Goal: Task Accomplishment & Management: Manage account settings

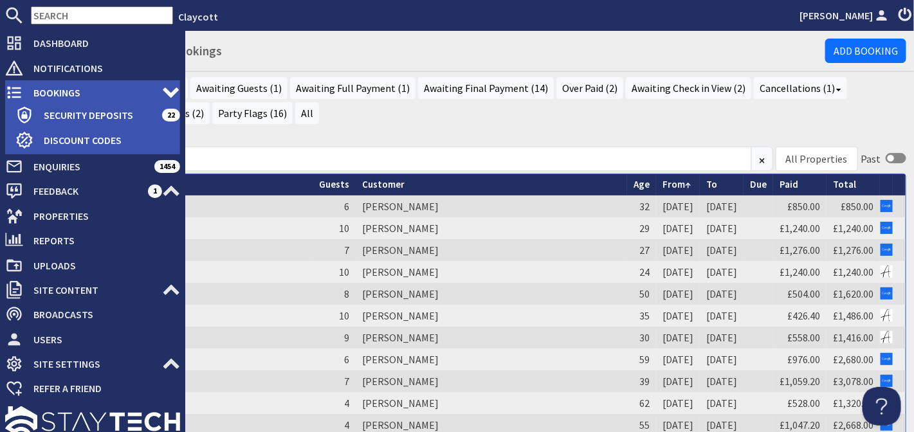
click at [69, 93] on span "Bookings" at bounding box center [92, 92] width 139 height 21
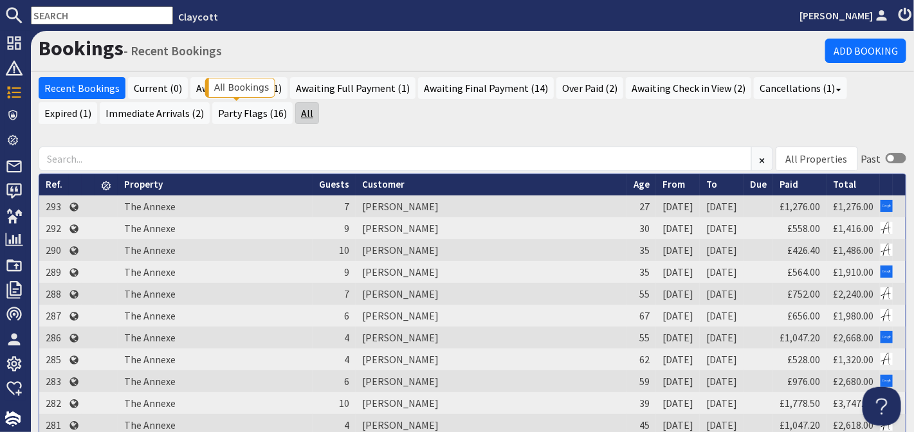
click at [295, 117] on link "All" at bounding box center [307, 113] width 24 height 22
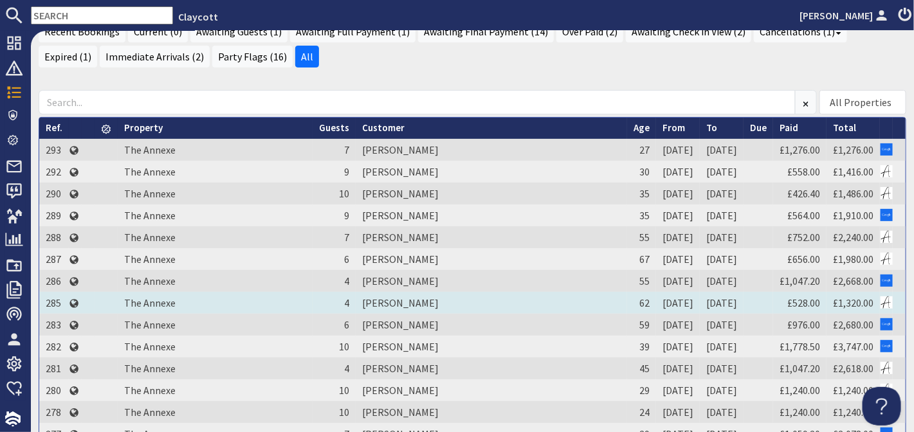
scroll to position [58, 0]
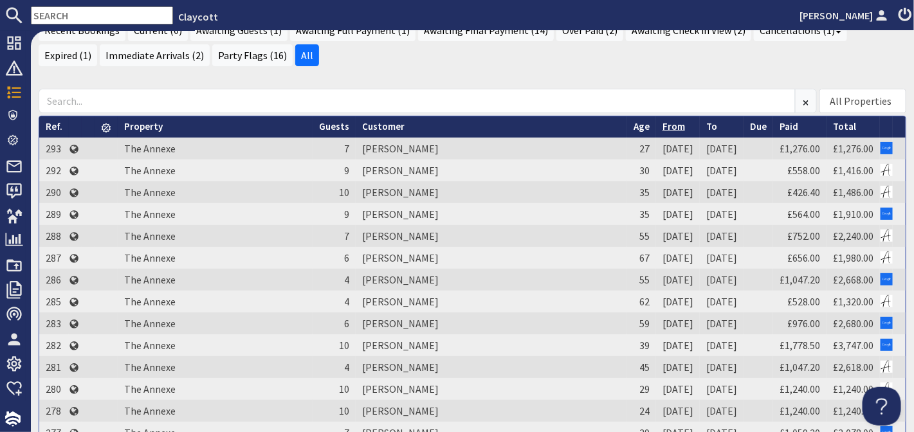
click at [663, 125] on link "From" at bounding box center [674, 126] width 23 height 12
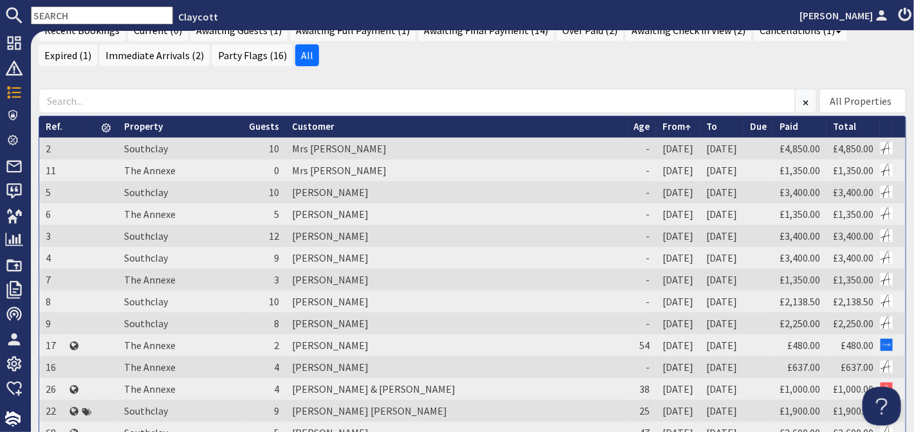
click at [663, 125] on link "From" at bounding box center [677, 126] width 28 height 12
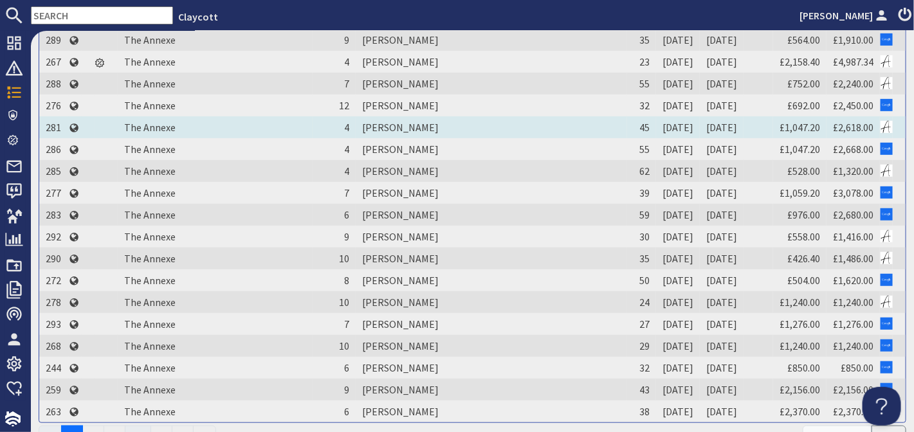
scroll to position [270, 0]
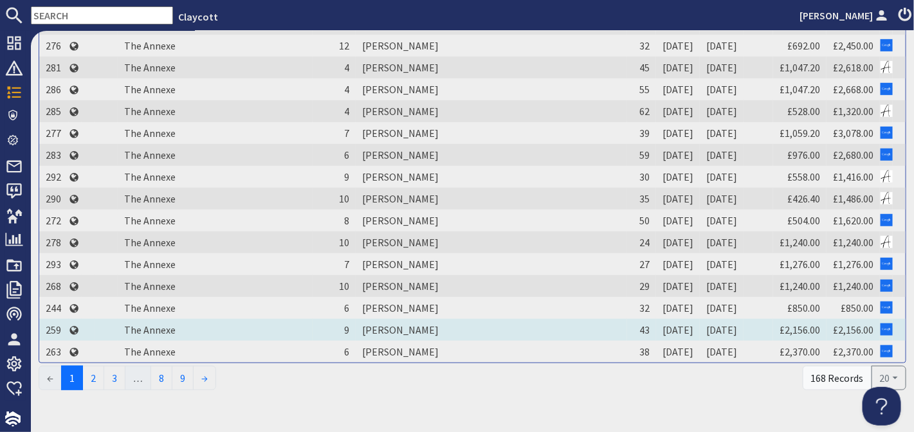
click at [356, 333] on td "[PERSON_NAME]" at bounding box center [491, 330] width 271 height 22
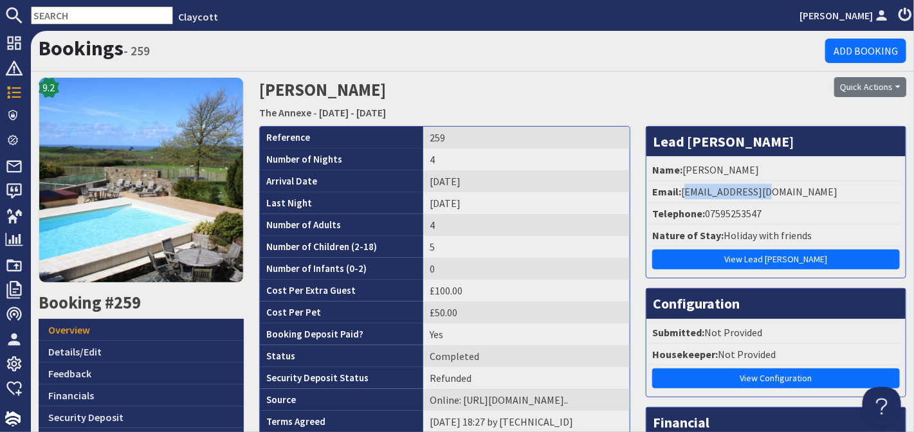
drag, startPoint x: 757, startPoint y: 190, endPoint x: 677, endPoint y: 197, distance: 80.0
click at [677, 197] on li "Email: [EMAIL_ADDRESS][DOMAIN_NAME]" at bounding box center [776, 192] width 253 height 22
copy li "[EMAIL_ADDRESS][DOMAIN_NAME]"
drag, startPoint x: 757, startPoint y: 210, endPoint x: 699, endPoint y: 212, distance: 57.9
click at [699, 212] on li "Telephone: [PHONE_NUMBER]" at bounding box center [776, 214] width 253 height 22
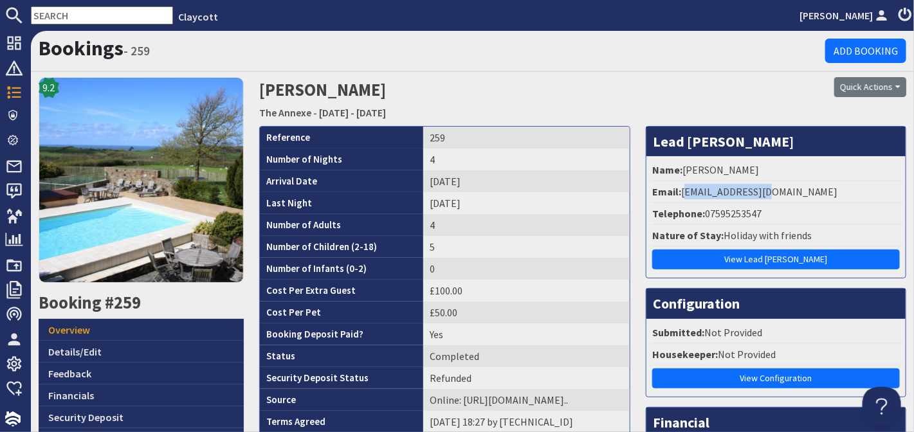
copy li "07595253547"
